Goal: Navigation & Orientation: Understand site structure

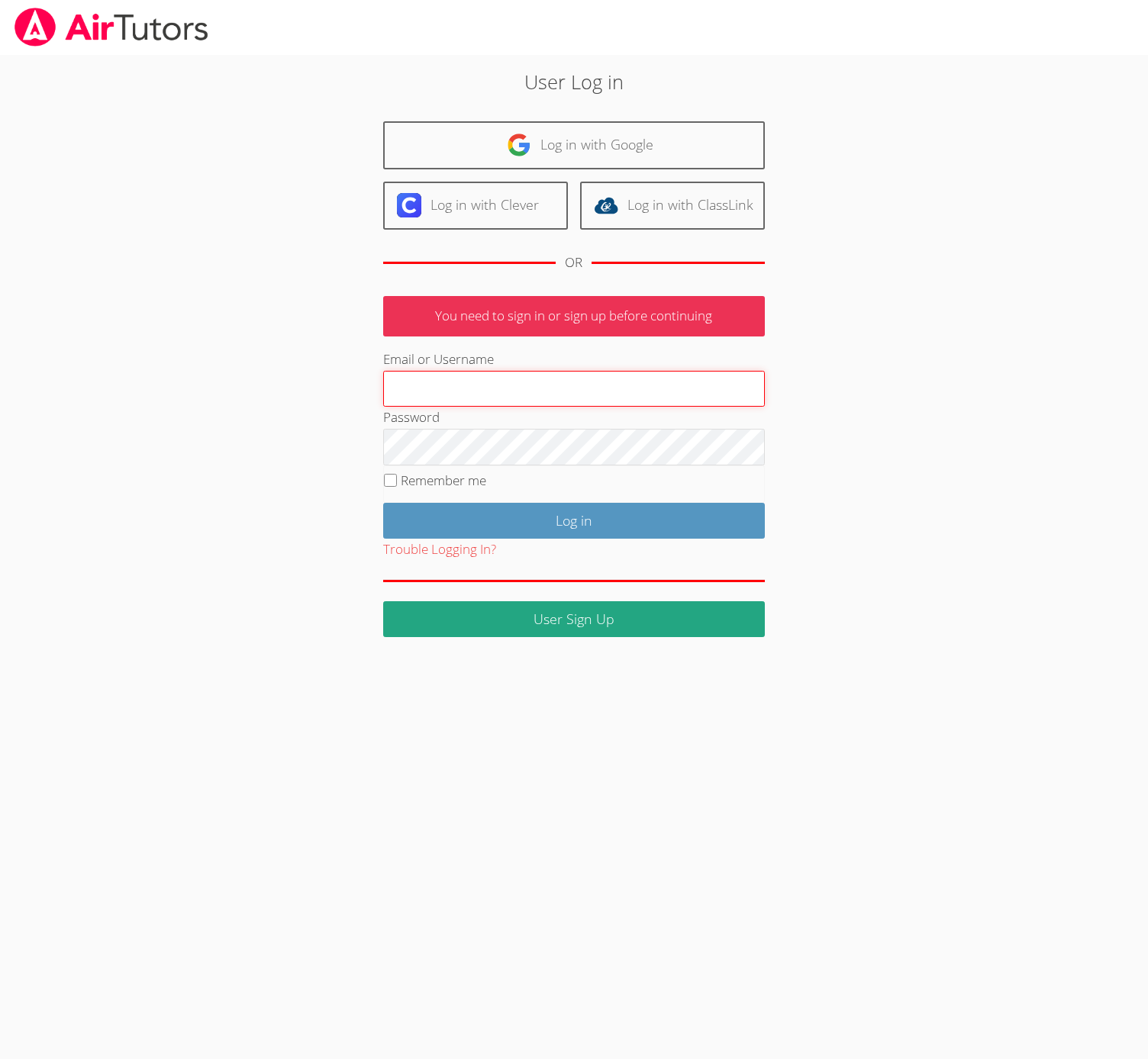
type input "[EMAIL_ADDRESS][DOMAIN_NAME]"
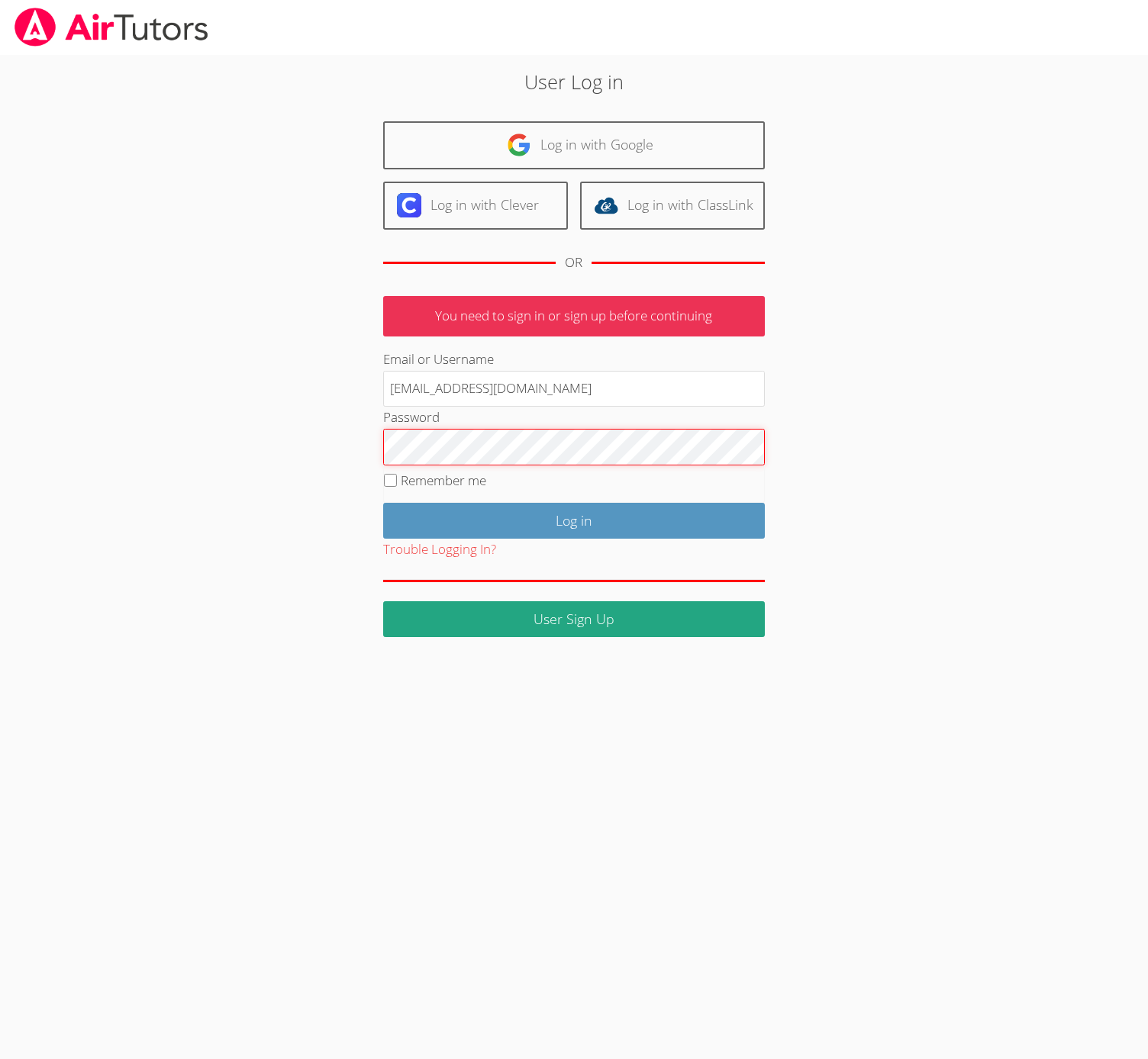
click at [372, 449] on div "User Log in Log in with Google Log in with Clever Log in with ClassLink OR You …" at bounding box center [573, 352] width 620 height 570
click at [388, 481] on input "Remember me" at bounding box center [391, 480] width 13 height 13
checkbox input "true"
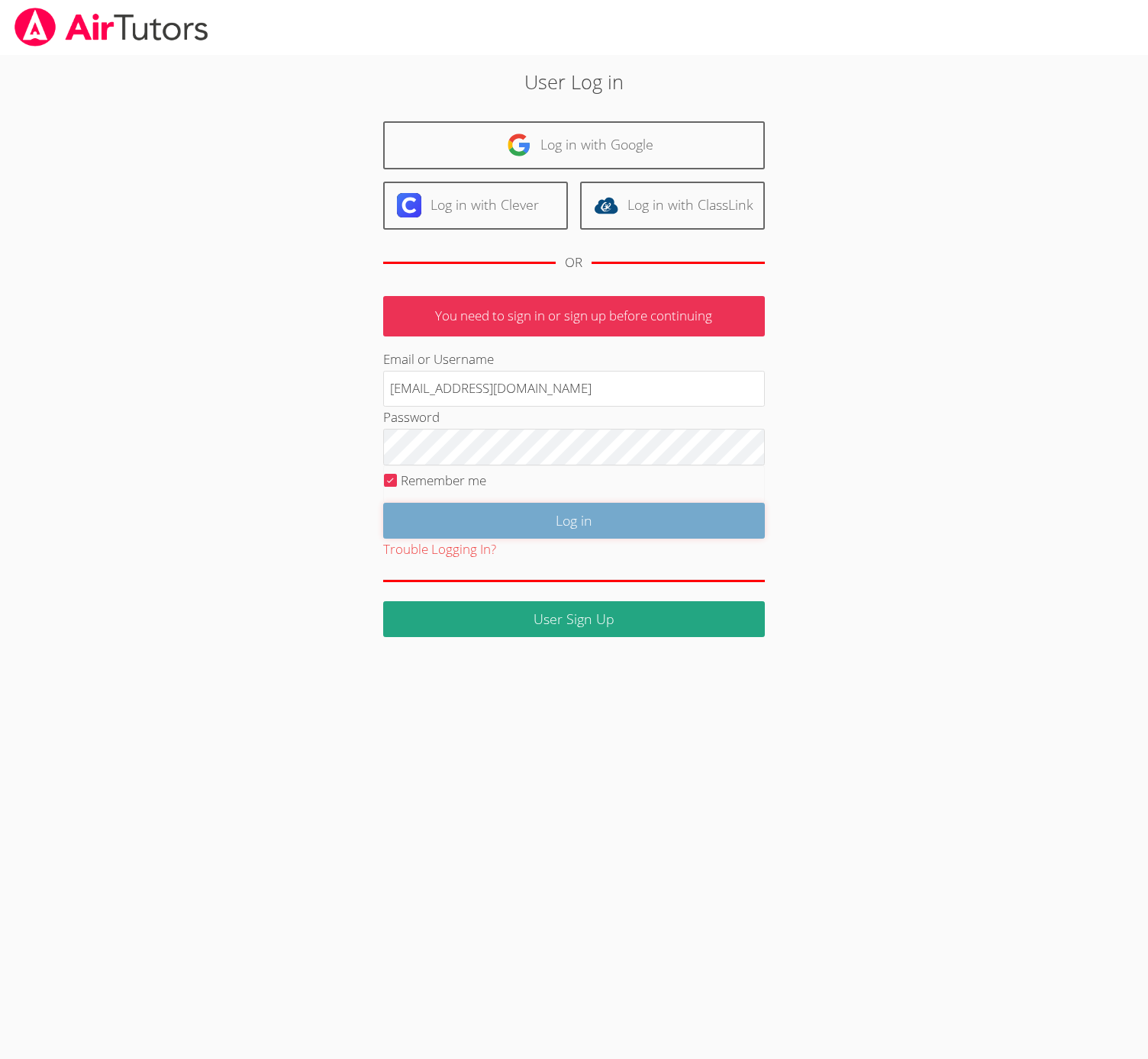
click at [533, 505] on input "Log in" at bounding box center [574, 520] width 382 height 36
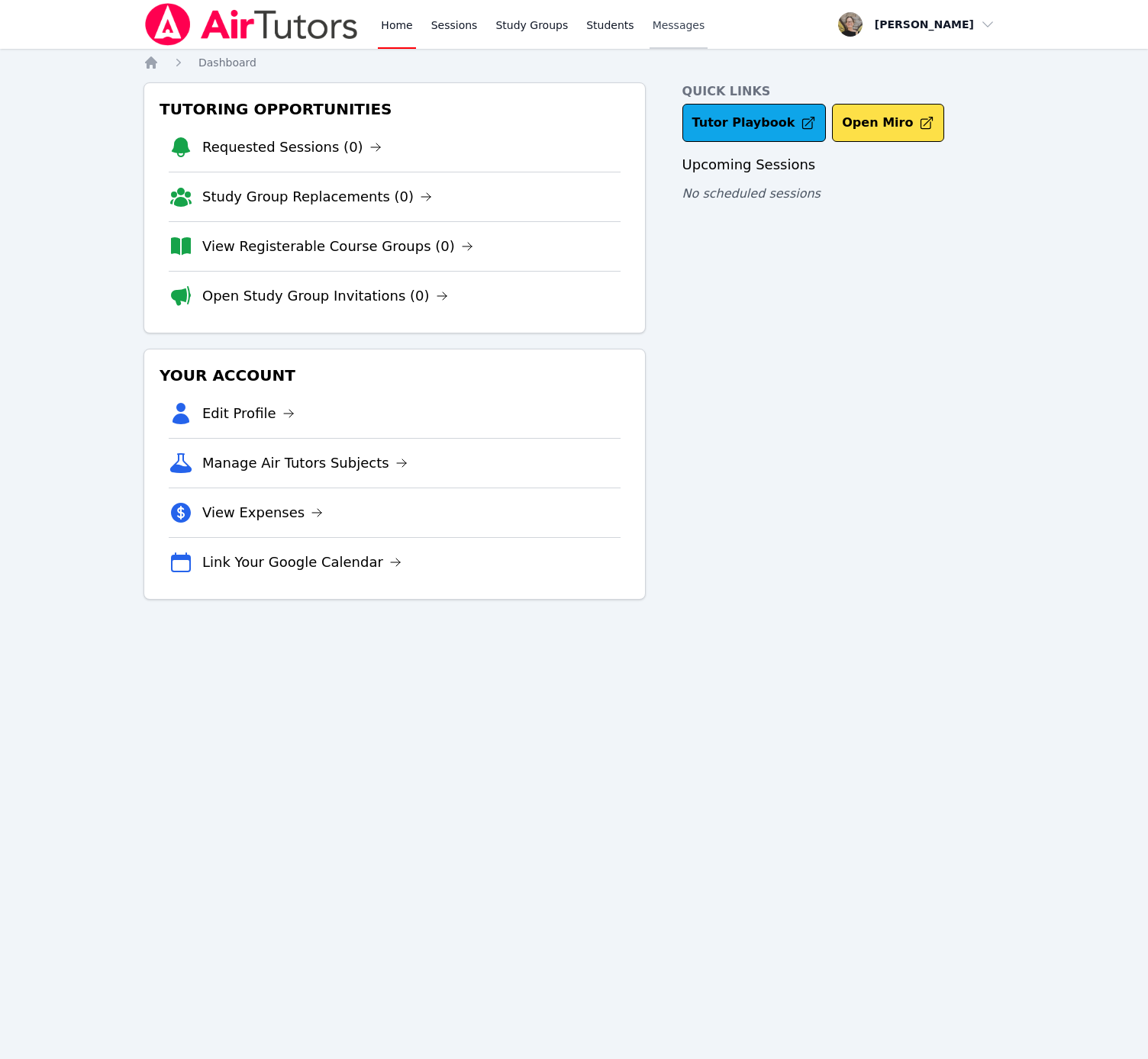
click at [673, 26] on span "Messages" at bounding box center [679, 25] width 52 height 15
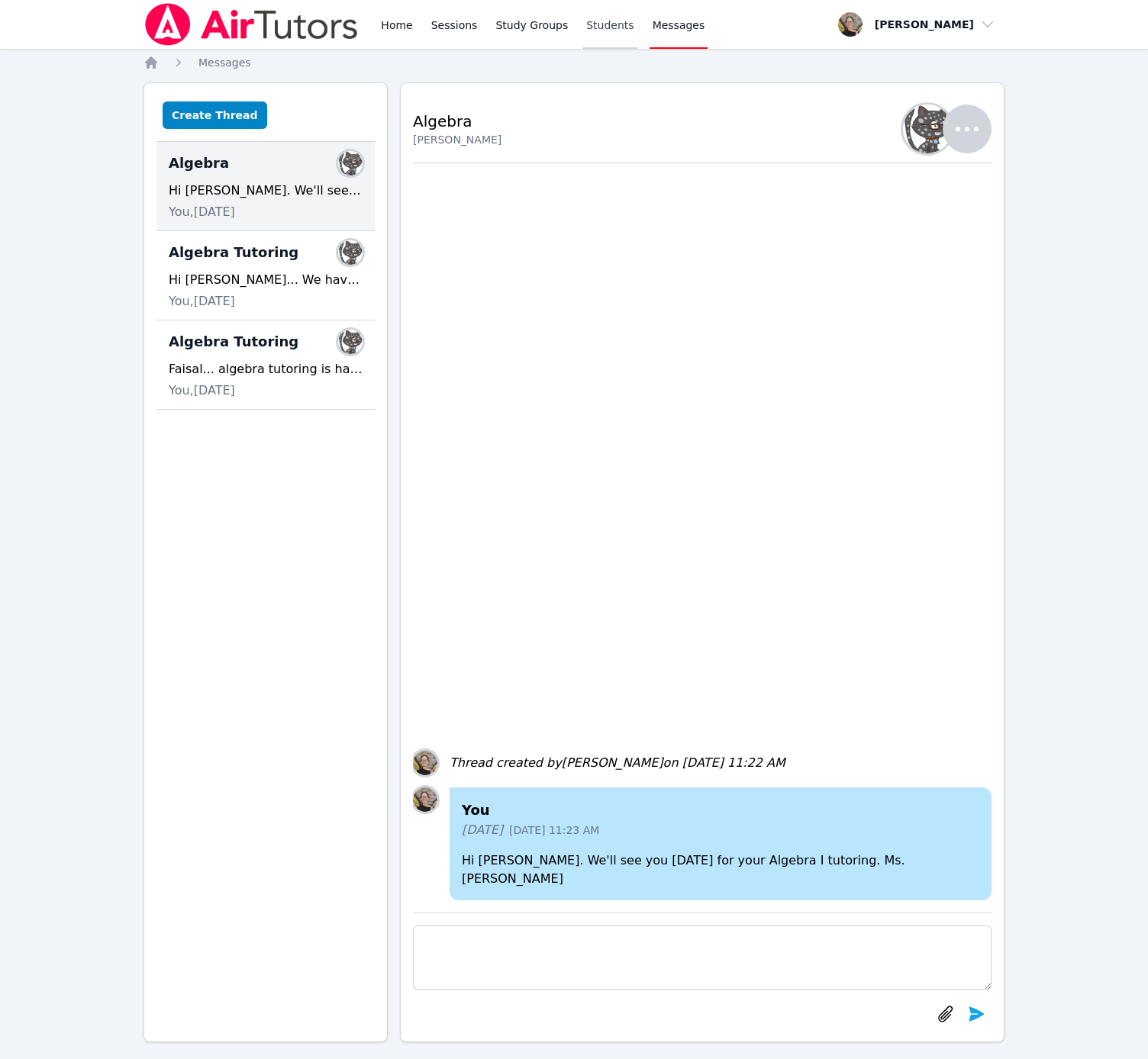
click at [601, 34] on link "Students" at bounding box center [610, 24] width 53 height 49
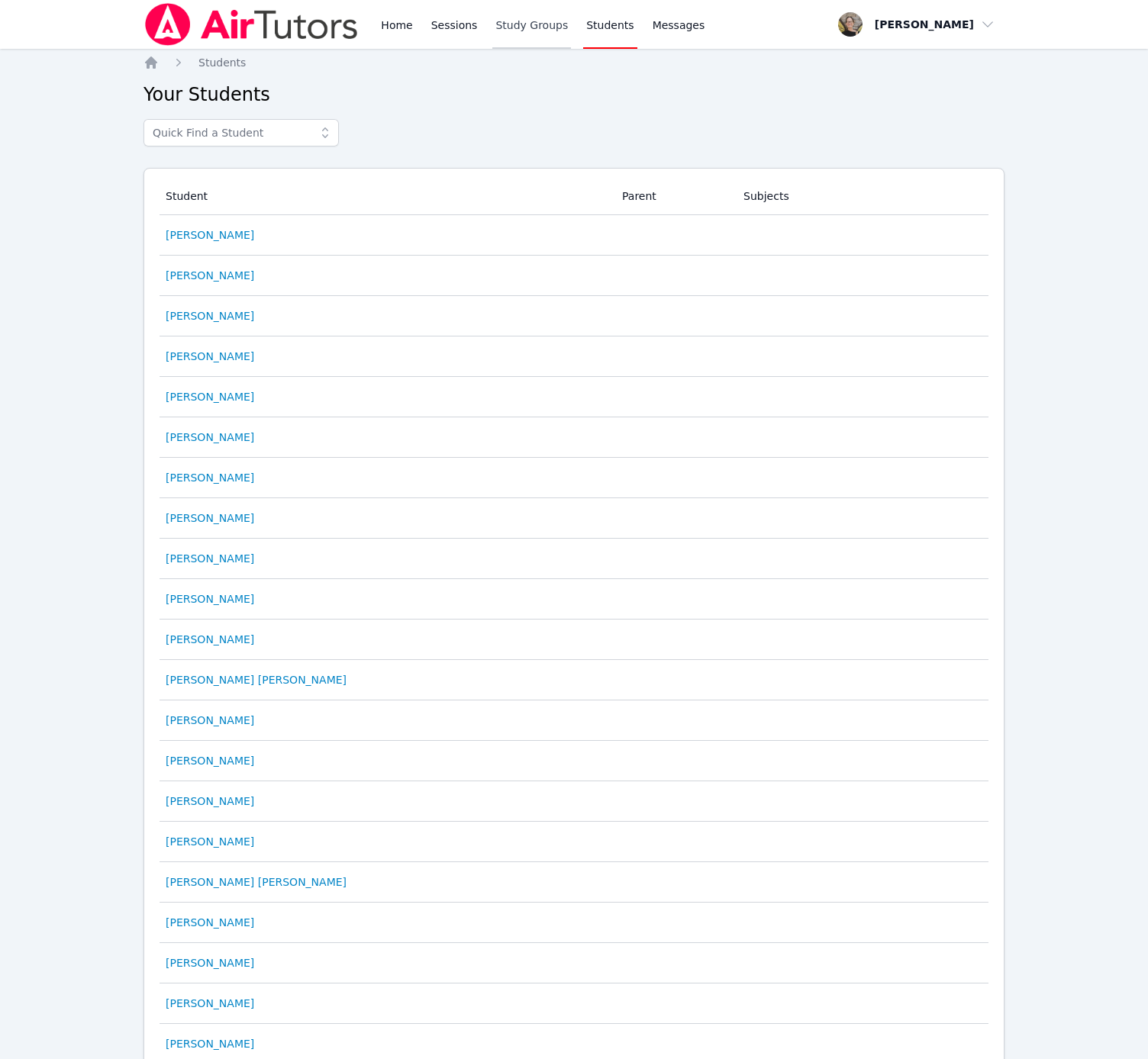
click at [538, 31] on link "Study Groups" at bounding box center [531, 24] width 79 height 49
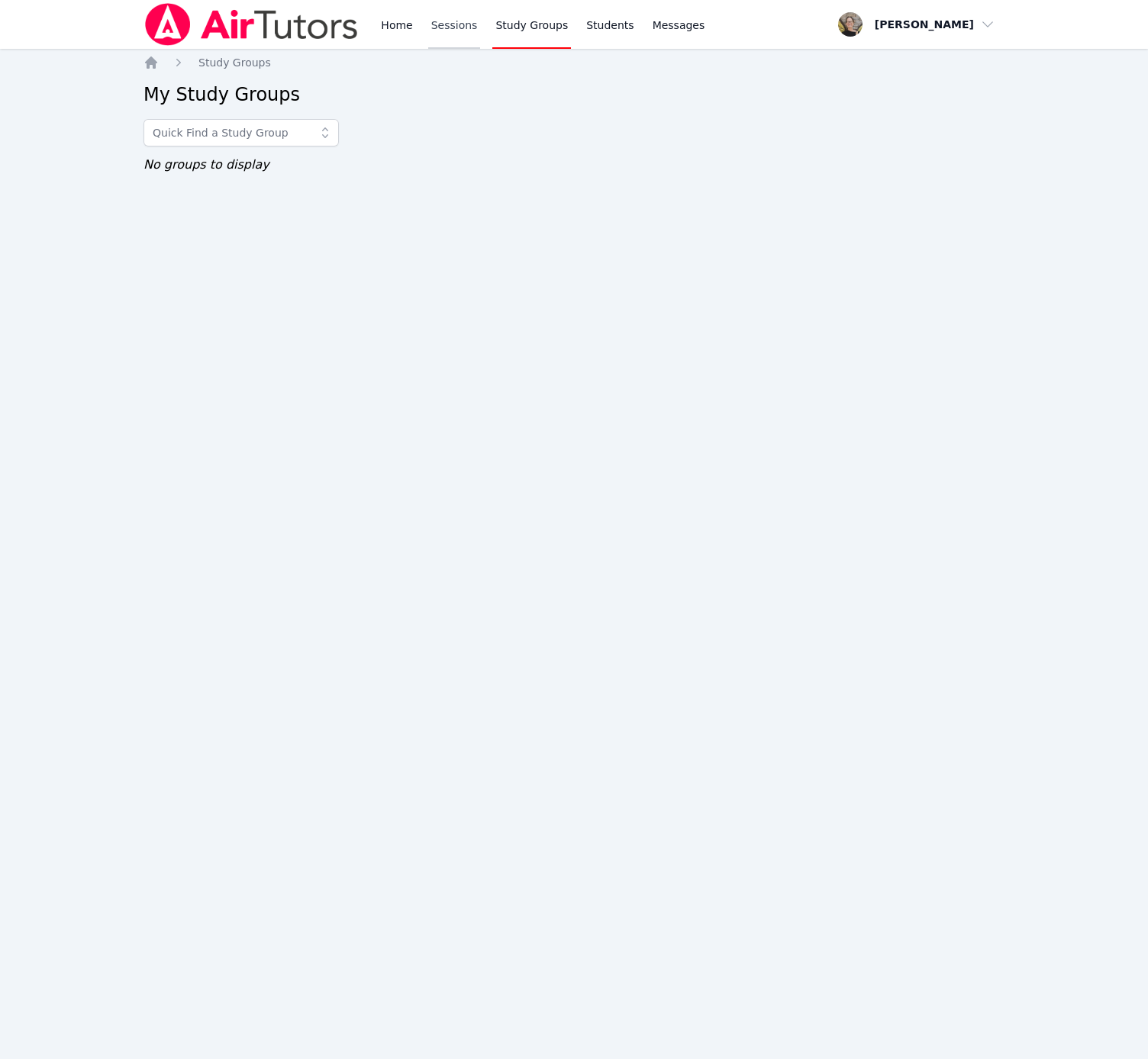
click at [448, 29] on link "Sessions" at bounding box center [454, 24] width 52 height 49
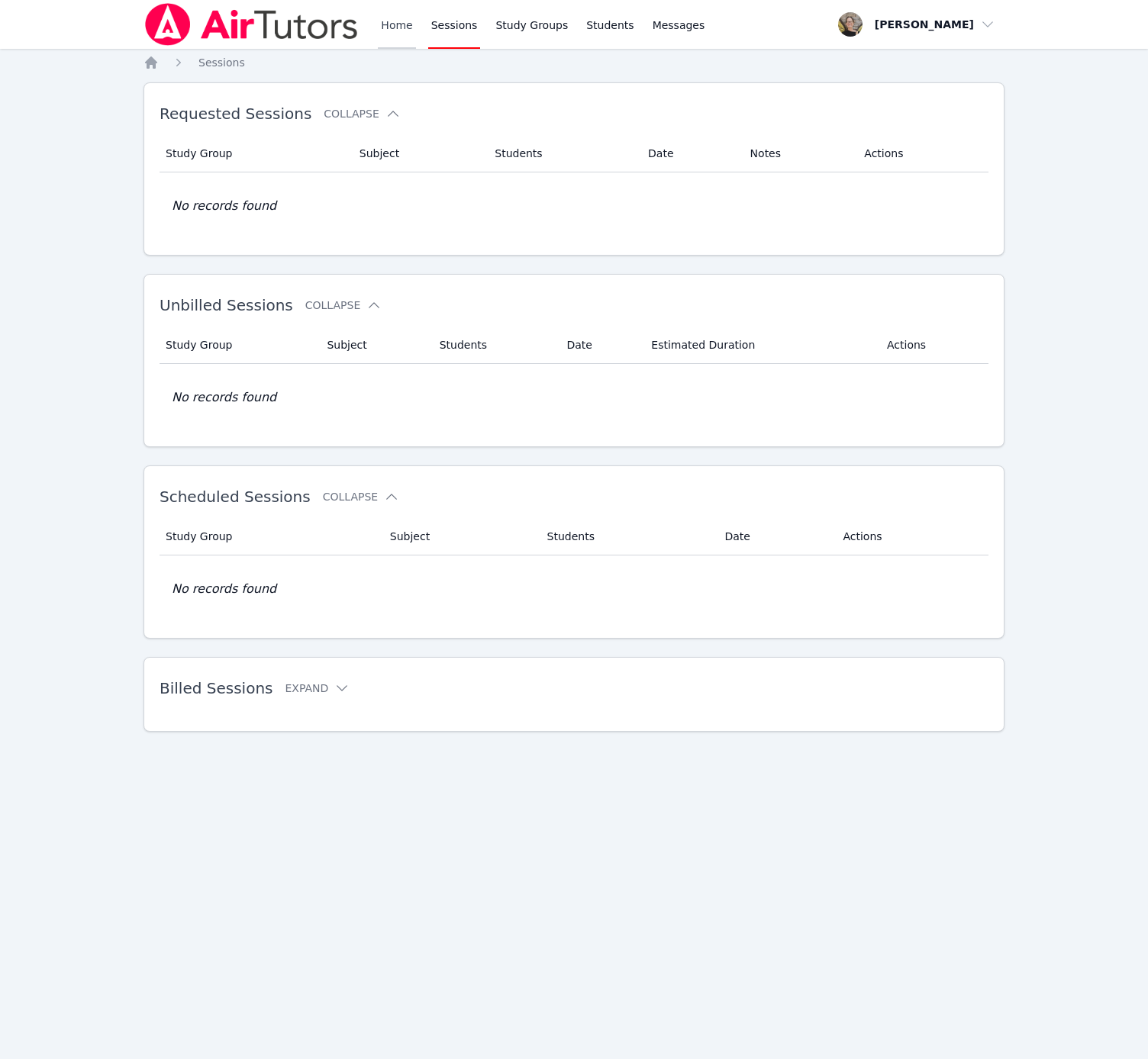
click at [390, 25] on link "Home" at bounding box center [396, 24] width 37 height 49
